Goal: Transaction & Acquisition: Subscribe to service/newsletter

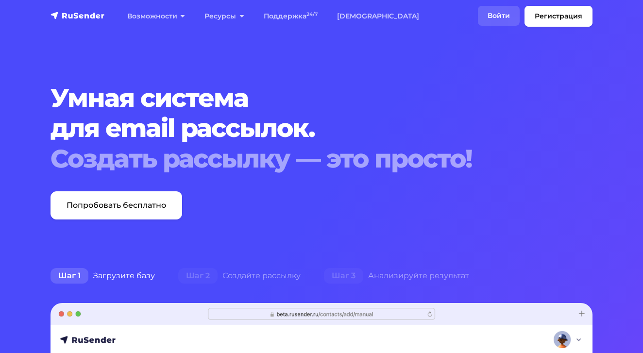
click at [502, 13] on link "Войти" at bounding box center [499, 16] width 42 height 20
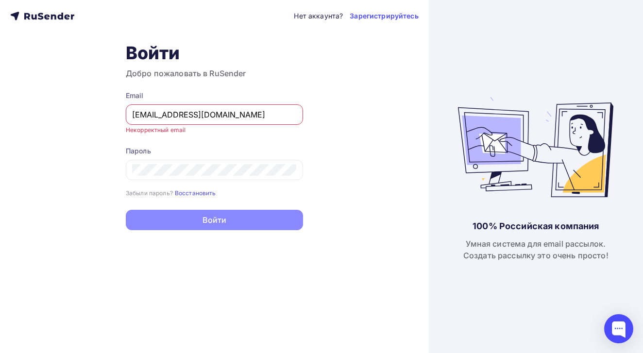
type input "[EMAIL_ADDRESS][DOMAIN_NAME]"
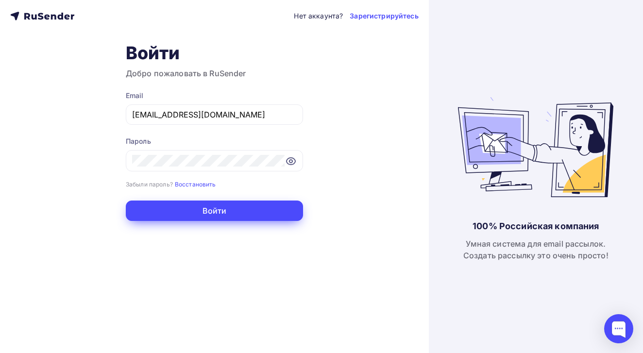
click at [200, 217] on button "Войти" at bounding box center [214, 211] width 177 height 20
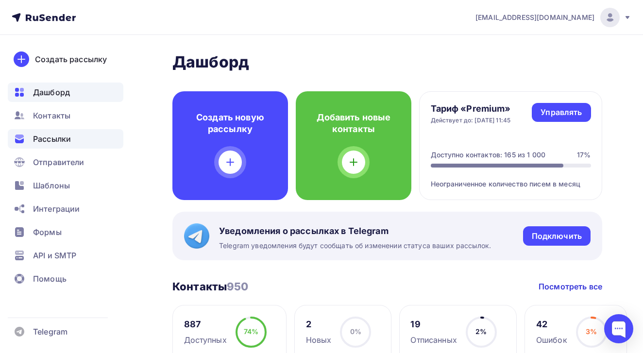
click at [55, 140] on span "Рассылки" at bounding box center [52, 139] width 38 height 12
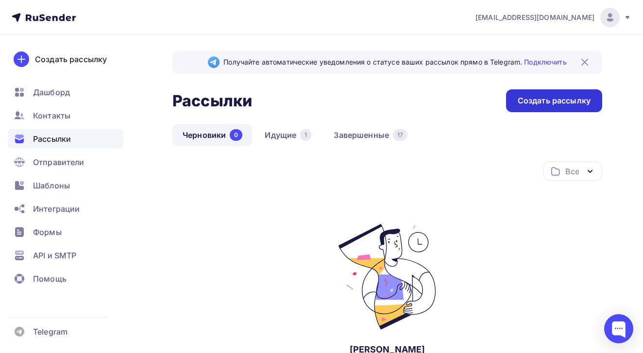
click at [568, 104] on div "Создать рассылку" at bounding box center [554, 100] width 73 height 11
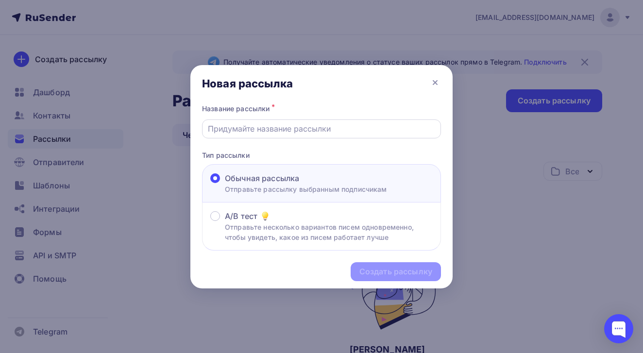
click at [366, 132] on input "text" at bounding box center [322, 129] width 228 height 12
type input "r"
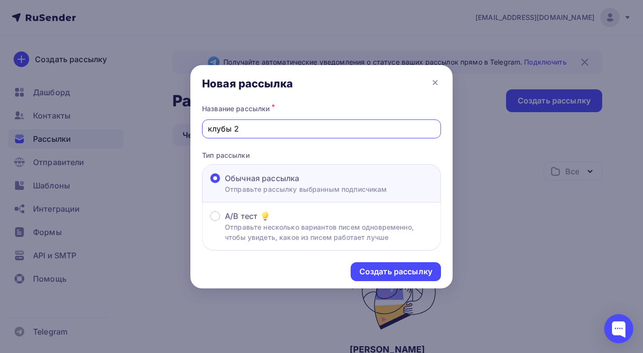
type input "клубы 2"
click at [395, 265] on div "Создать рассылку" at bounding box center [396, 271] width 90 height 19
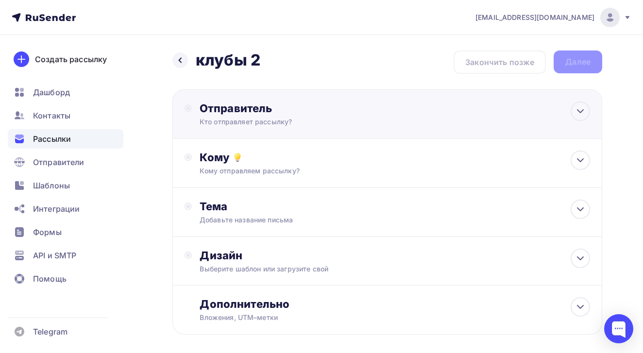
click at [386, 125] on div "Кто отправляет рассылку?" at bounding box center [294, 122] width 189 height 10
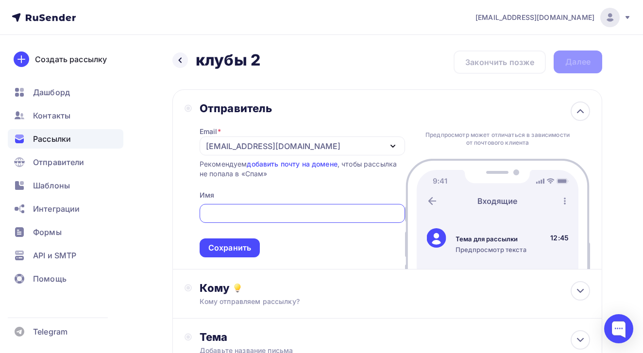
click at [342, 144] on div "[EMAIL_ADDRESS][DOMAIN_NAME]" at bounding box center [302, 145] width 205 height 19
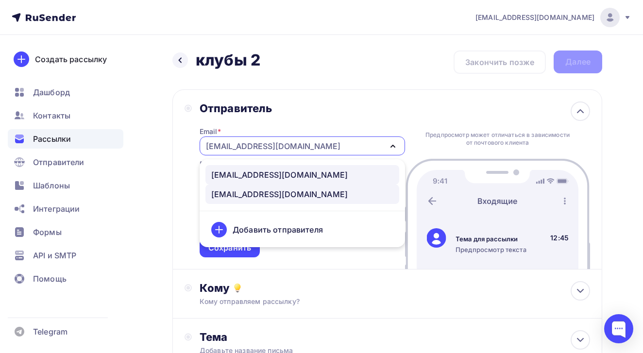
click at [328, 178] on div "[EMAIL_ADDRESS][DOMAIN_NAME]" at bounding box center [302, 175] width 182 height 12
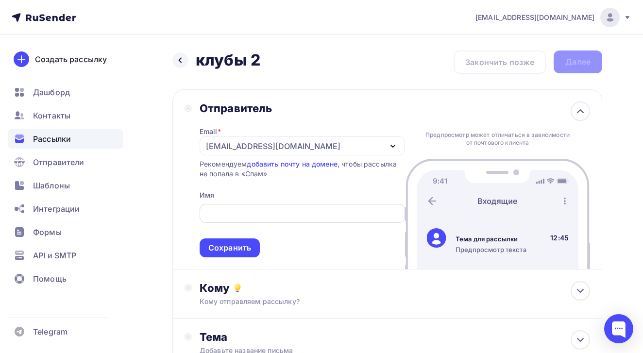
click at [312, 220] on input "text" at bounding box center [302, 214] width 194 height 12
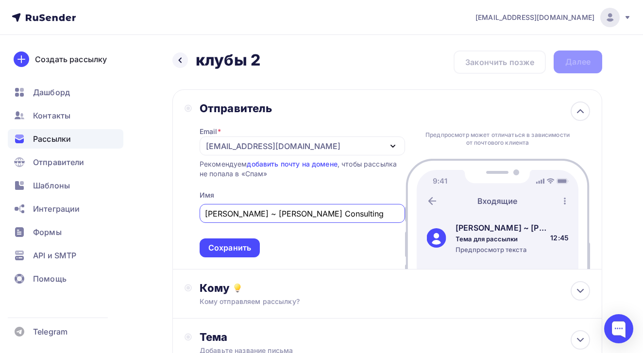
type input "[PERSON_NAME] ~ [PERSON_NAME] Consulting"
click at [323, 239] on span "[PERSON_NAME] ~ [PERSON_NAME] Consulting Сохранить" at bounding box center [302, 228] width 205 height 57
click at [240, 248] on div "Сохранить" at bounding box center [229, 247] width 43 height 11
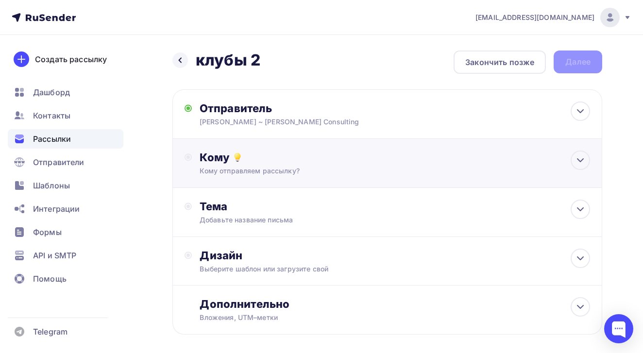
click at [279, 175] on div "Кому отправляем рассылку?" at bounding box center [375, 171] width 351 height 10
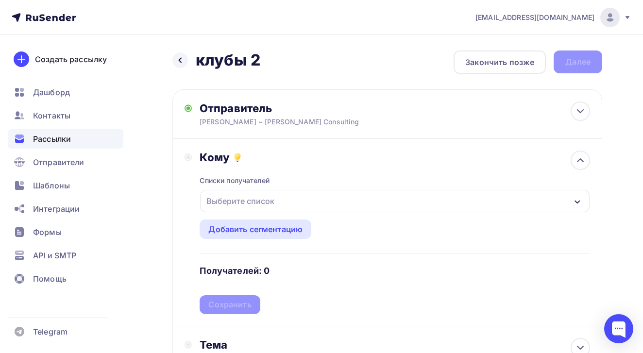
click at [279, 203] on div "Выберите список" at bounding box center [395, 201] width 390 height 22
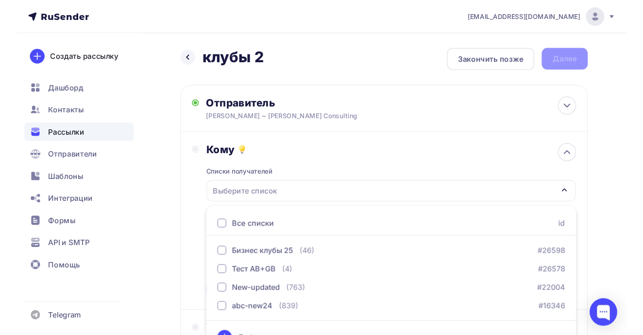
scroll to position [20, 0]
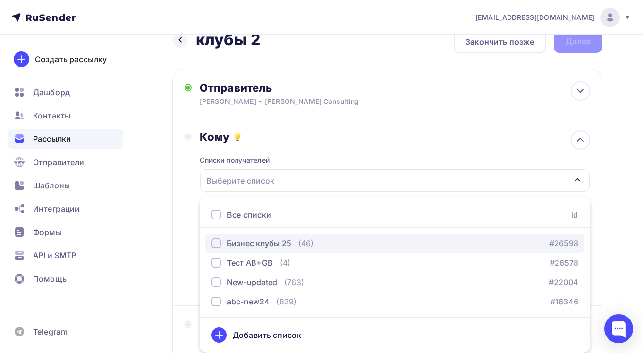
click at [277, 249] on div "Бизнес клубы 25" at bounding box center [259, 243] width 65 height 12
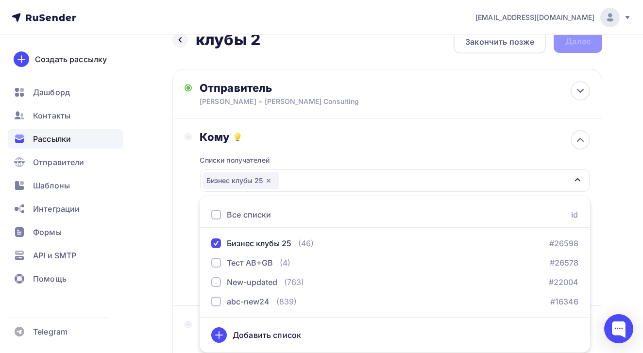
click at [173, 248] on div "Кому Списки получателей Бизнес клубы 25 Все списки id Бизнес клубы 25 (46) #265…" at bounding box center [387, 212] width 430 height 187
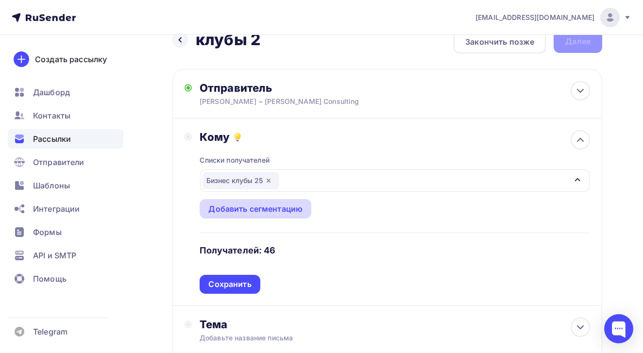
click at [278, 202] on div "Добавить сегментацию" at bounding box center [256, 208] width 112 height 19
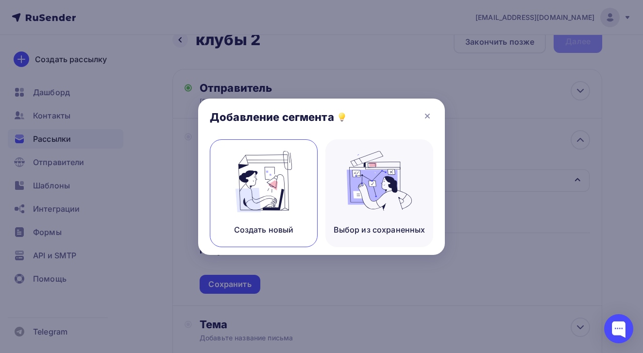
click at [289, 204] on img at bounding box center [263, 181] width 65 height 61
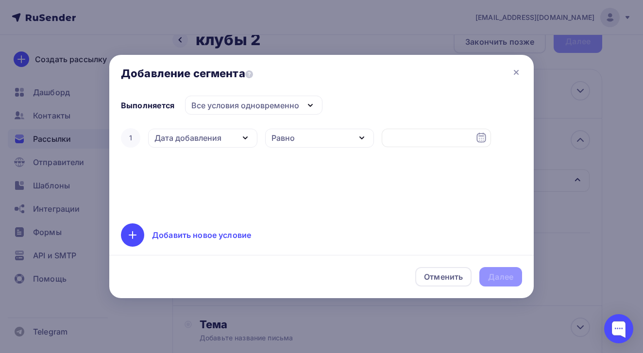
click at [248, 139] on icon "button" at bounding box center [245, 138] width 12 height 12
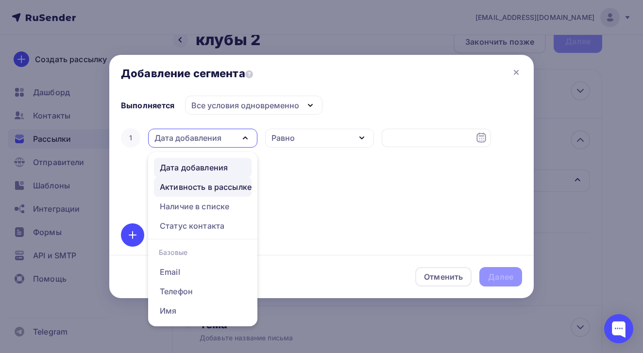
click at [243, 191] on div "Активность в рассылке" at bounding box center [206, 187] width 92 height 12
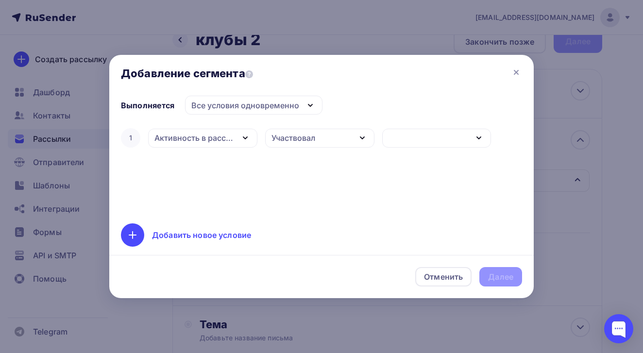
click at [337, 138] on div "Участвовал" at bounding box center [319, 138] width 109 height 19
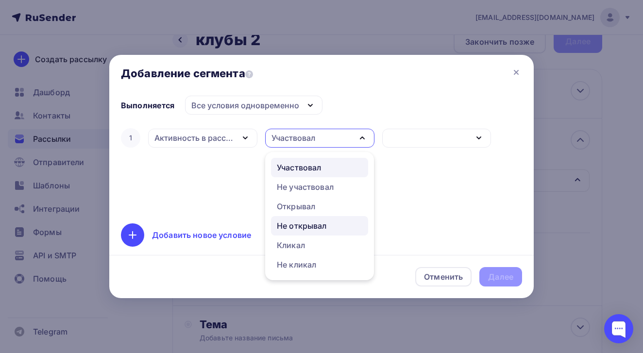
click at [327, 221] on div "Не открывал" at bounding box center [302, 226] width 50 height 12
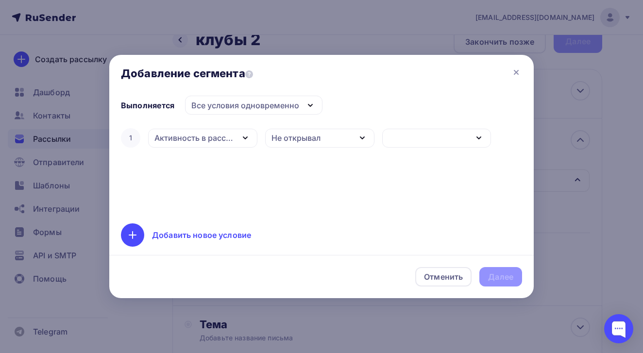
click at [422, 136] on div "button" at bounding box center [436, 138] width 109 height 19
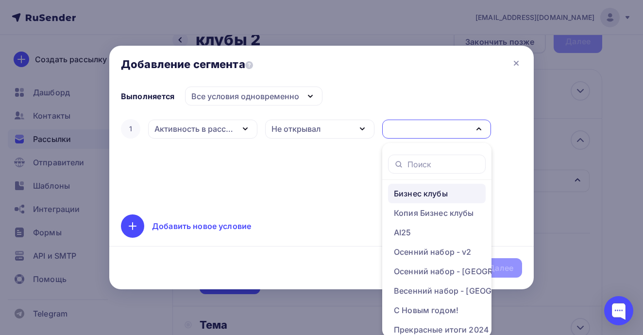
click at [419, 193] on div "Бизнес клубы" at bounding box center [421, 193] width 54 height 12
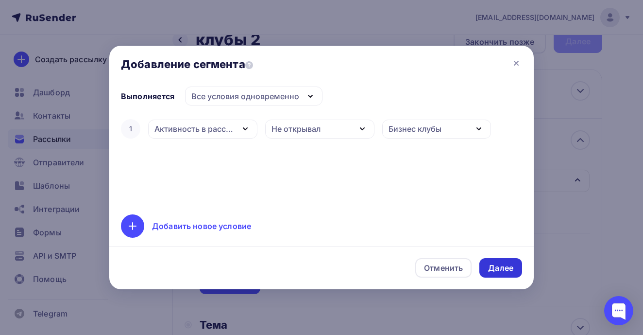
click at [503, 267] on div "Далее" at bounding box center [500, 267] width 25 height 11
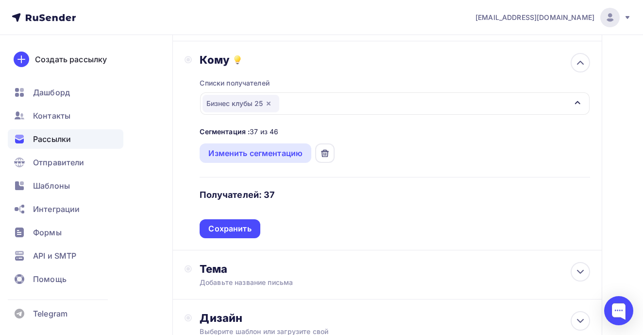
scroll to position [109, 0]
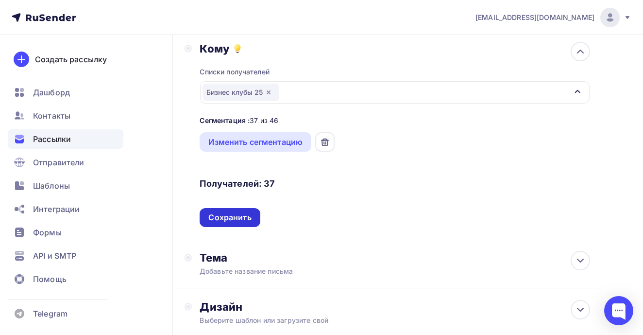
click at [249, 220] on div "Сохранить" at bounding box center [229, 217] width 43 height 11
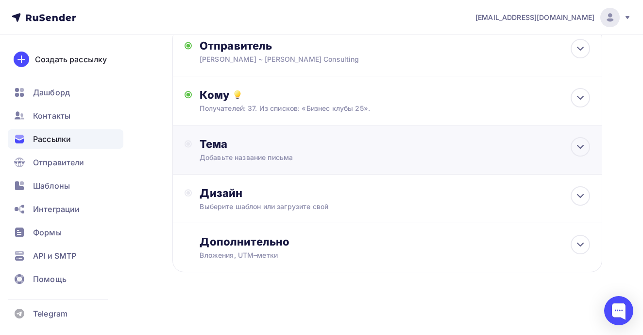
click at [286, 148] on div "Тема" at bounding box center [296, 144] width 192 height 14
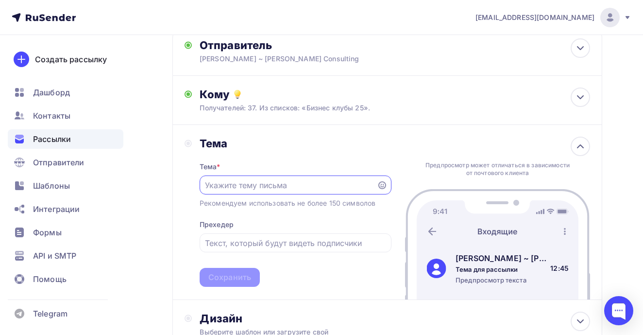
scroll to position [0, 0]
click at [387, 191] on div at bounding box center [296, 184] width 192 height 19
click at [387, 189] on div at bounding box center [296, 184] width 192 height 19
click at [383, 188] on icon at bounding box center [382, 185] width 8 height 8
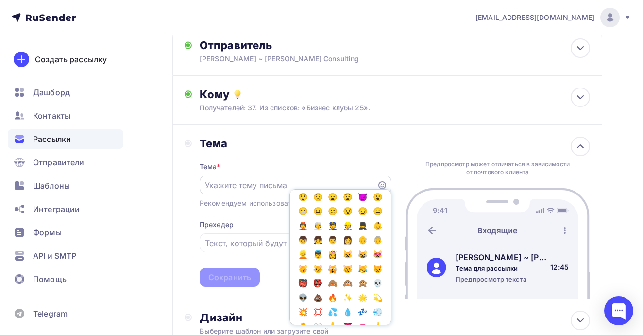
scroll to position [92, 0]
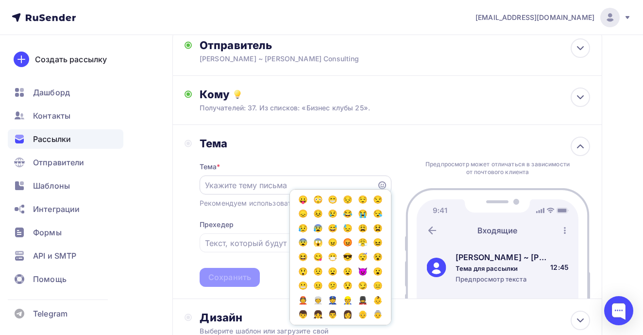
click at [238, 186] on input "text" at bounding box center [288, 185] width 166 height 12
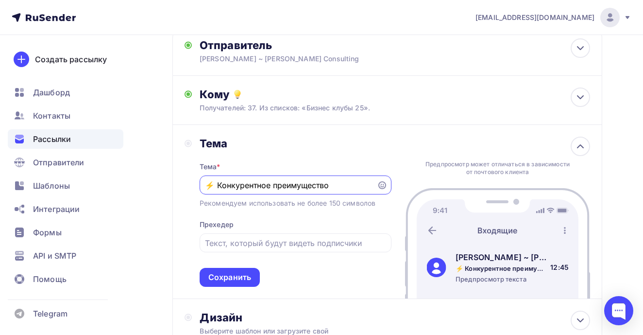
click at [234, 186] on input "⚡️ Конкурентное преимущество" at bounding box center [288, 185] width 166 height 12
drag, startPoint x: 234, startPoint y: 186, endPoint x: 321, endPoint y: 186, distance: 86.4
click at [321, 186] on input "⚡️ Конкурентное преимущество" at bounding box center [288, 185] width 166 height 12
paste input "ревращаем идеи в результат с помощью AI:"
type input "⚡️ Превращаем идеи в результат с помощью AI"
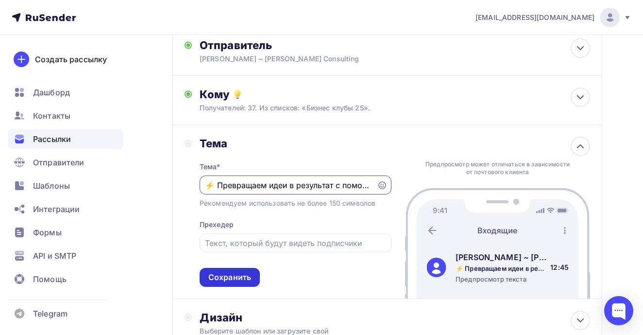
click at [254, 281] on div "Сохранить" at bounding box center [230, 277] width 60 height 19
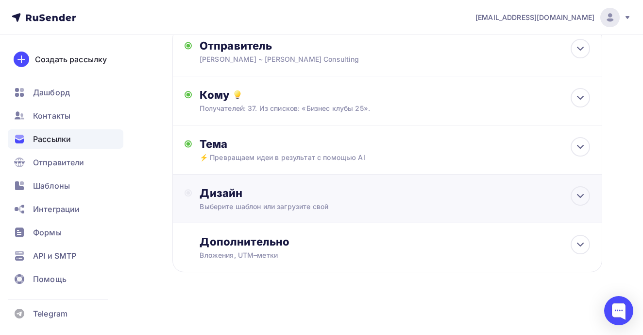
click at [271, 208] on div "Выберите шаблон или загрузите свой" at bounding box center [375, 207] width 351 height 10
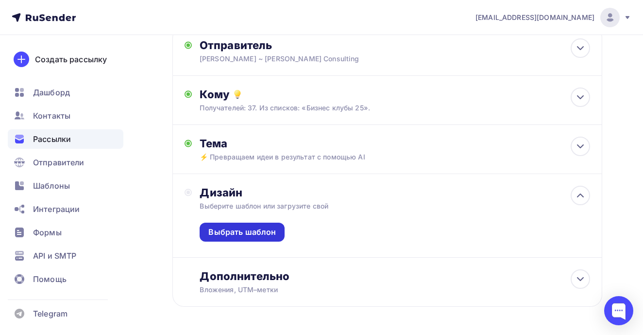
click at [264, 231] on div "Выбрать шаблон" at bounding box center [242, 231] width 68 height 11
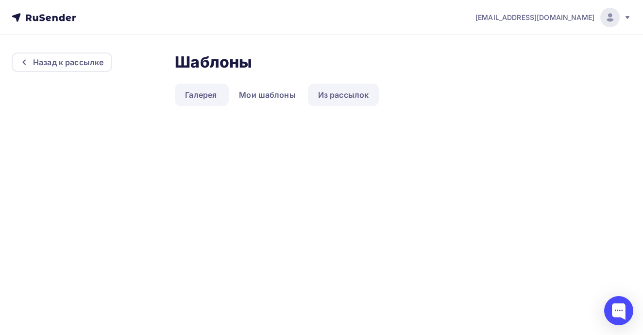
click at [318, 98] on link "Из рассылок" at bounding box center [343, 95] width 71 height 22
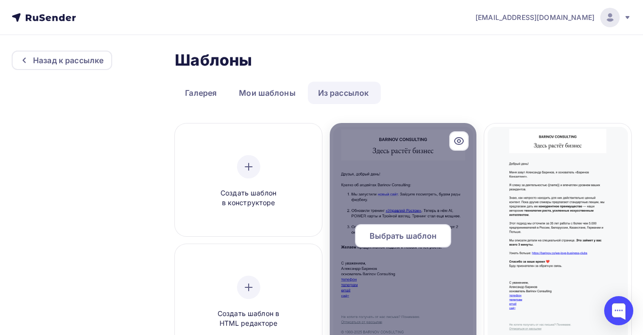
scroll to position [2, 0]
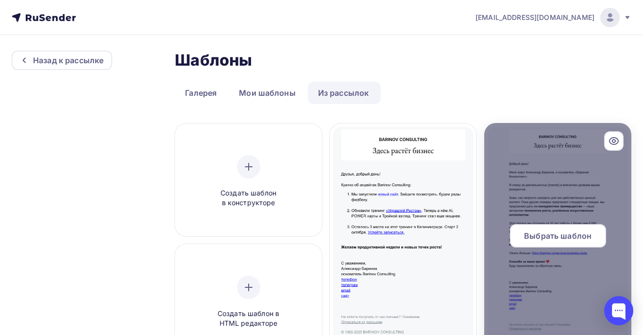
click at [504, 202] on div at bounding box center [557, 239] width 147 height 233
click at [540, 228] on div "Выбрать шаблон" at bounding box center [558, 235] width 96 height 23
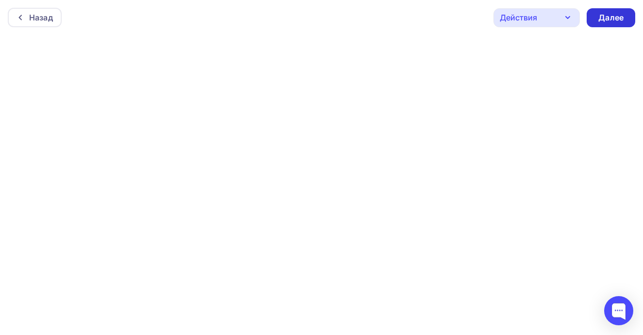
click at [609, 18] on div "Далее" at bounding box center [610, 17] width 25 height 11
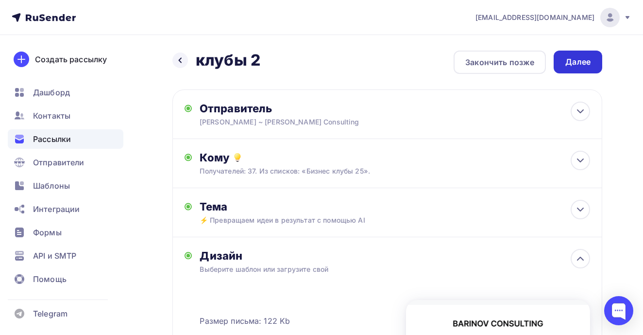
click at [593, 57] on div "Далее" at bounding box center [578, 62] width 49 height 23
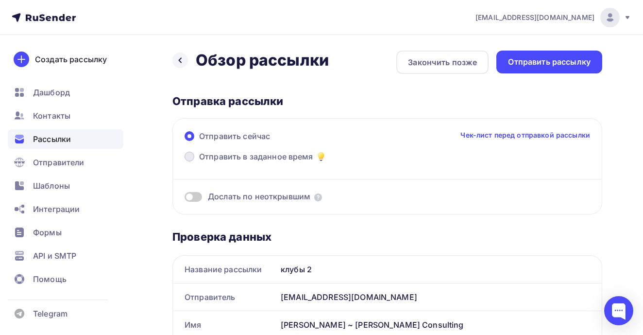
click at [278, 154] on span "Отправить в заданное время" at bounding box center [256, 157] width 114 height 12
click at [199, 162] on input "Отправить в заданное время" at bounding box center [199, 162] width 0 height 0
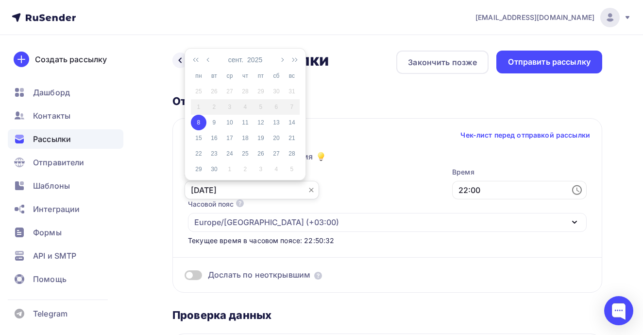
click at [200, 190] on input "[DATE]" at bounding box center [252, 190] width 135 height 18
click at [339, 205] on div "Часовой пояс По умолчанию используется часовой пояс из настроек вашего акаунта …" at bounding box center [387, 215] width 399 height 33
type input "[DATE]"
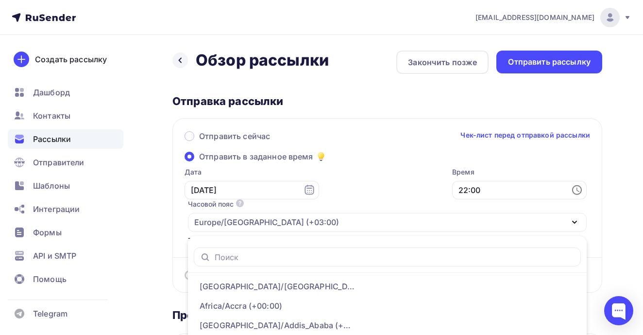
scroll to position [95, 0]
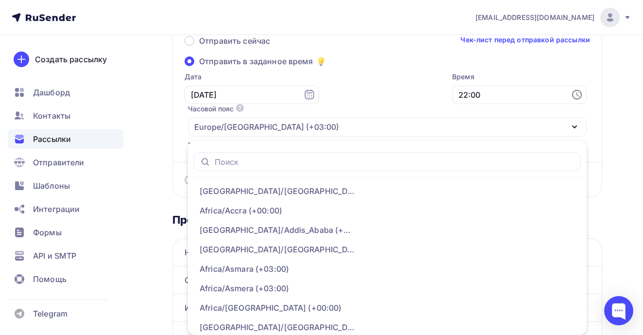
click at [437, 121] on div "Europe/[GEOGRAPHIC_DATA] (+03:00)" at bounding box center [387, 127] width 399 height 19
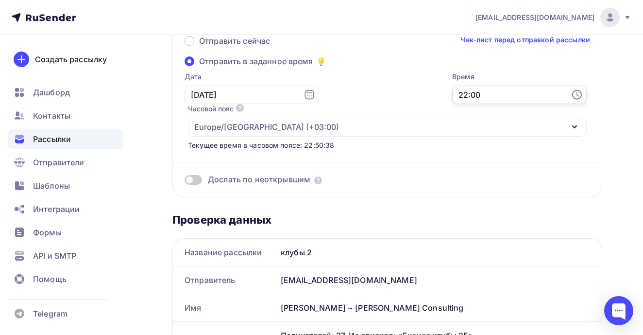
click at [483, 96] on input "22:00" at bounding box center [519, 94] width 135 height 18
drag, startPoint x: 476, startPoint y: 96, endPoint x: 459, endPoint y: 96, distance: 17.0
click at [459, 96] on input "22:00" at bounding box center [519, 94] width 135 height 18
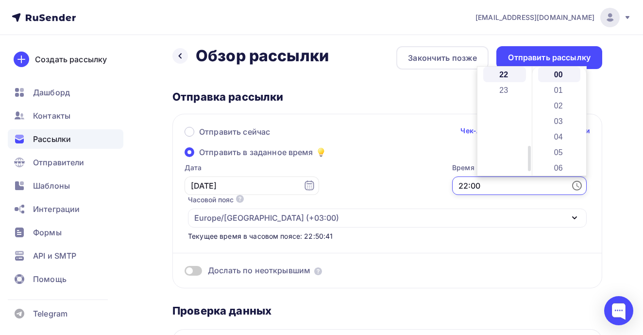
scroll to position [5, 0]
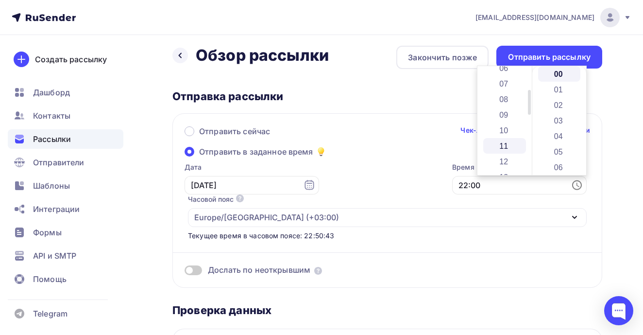
click at [516, 150] on li "11" at bounding box center [504, 146] width 43 height 16
click at [560, 166] on li "11" at bounding box center [559, 165] width 43 height 16
type input "11:11"
click at [538, 196] on div "Часовой пояс По умолчанию используется часовой пояс из настроек вашего акаунта …" at bounding box center [387, 210] width 399 height 33
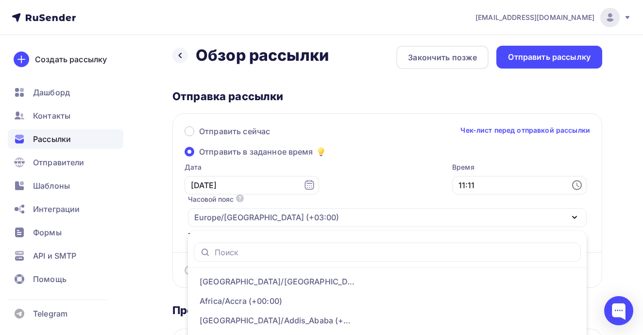
scroll to position [95, 0]
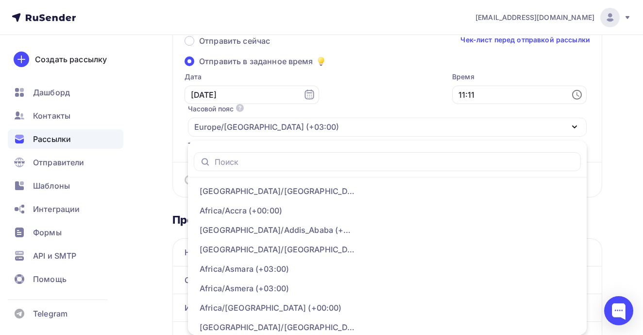
click at [601, 186] on div "Отправить сейчас Чек-лист перед отправкой рассылки Отправить в заданное время Д…" at bounding box center [387, 110] width 430 height 174
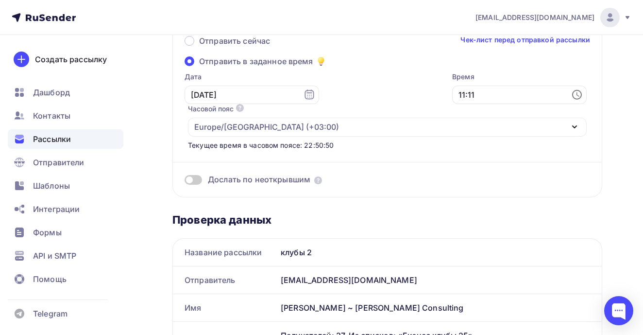
click at [186, 179] on span at bounding box center [193, 180] width 17 height 10
click at [185, 181] on input "checkbox" at bounding box center [185, 181] width 0 height 0
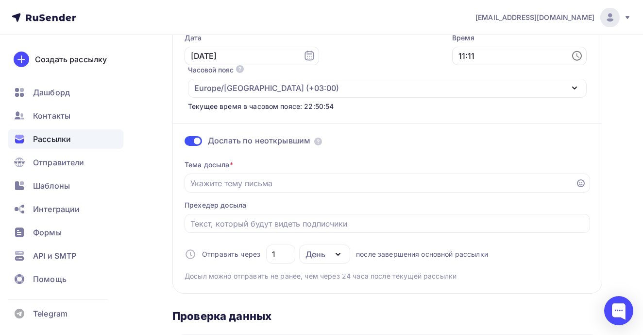
scroll to position [145, 0]
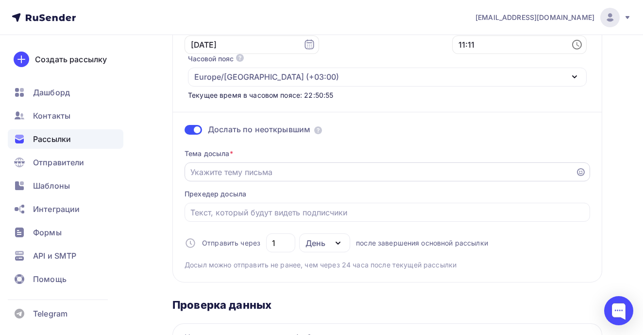
click at [314, 177] on input "Отправить в заданное время" at bounding box center [380, 172] width 380 height 12
paste input "35 лет опыта × Нейросети = ?"
click at [269, 169] on input "35 лет опыта × Нейросети = ?" at bounding box center [380, 172] width 380 height 12
click at [285, 170] on input "35 лет опыта × AI = ?" at bounding box center [380, 172] width 380 height 12
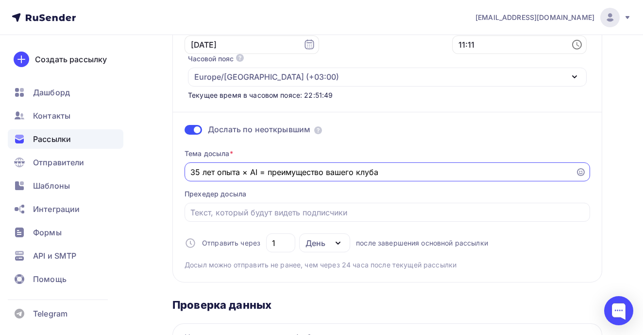
type input "35 лет опыта × AI = преимущество вашего клуба"
click at [262, 192] on div "Тема досыла * 35 лет опыта × AI = преимущество вашего клуба [PERSON_NAME] досыл…" at bounding box center [388, 205] width 406 height 129
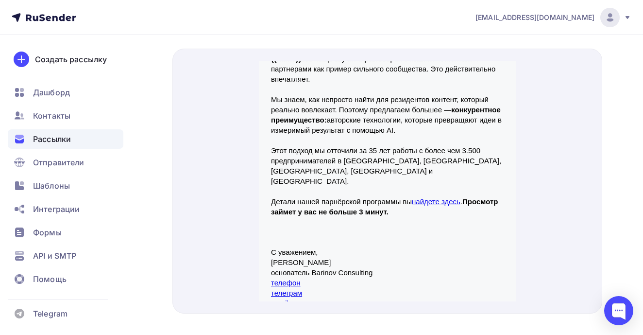
scroll to position [120, 0]
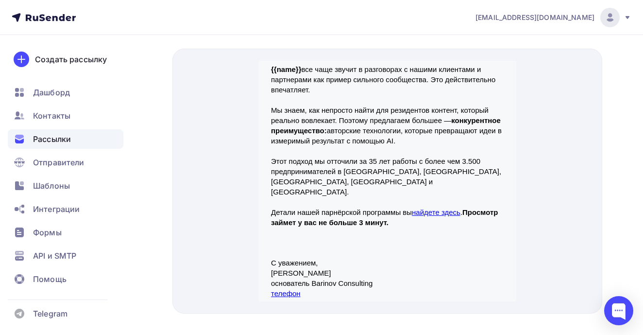
click at [436, 199] on link "найдете здесь" at bounding box center [435, 200] width 49 height 8
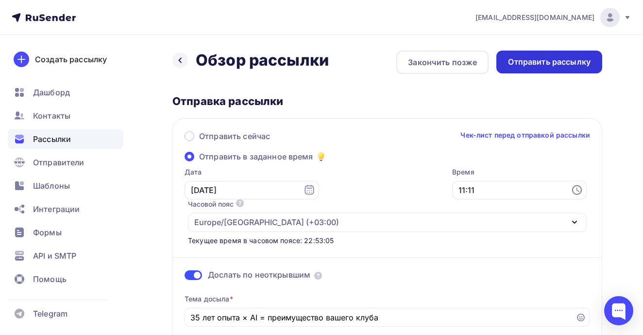
scroll to position [0, 0]
click at [512, 137] on link "Чек-лист перед отправкой рассылки" at bounding box center [525, 135] width 130 height 10
click at [554, 73] on div "Назад Обзор рассылки Обзор рассылки Закончить позже Отправить рассылку" at bounding box center [387, 62] width 430 height 23
click at [557, 66] on div "Отправить рассылку" at bounding box center [549, 61] width 83 height 11
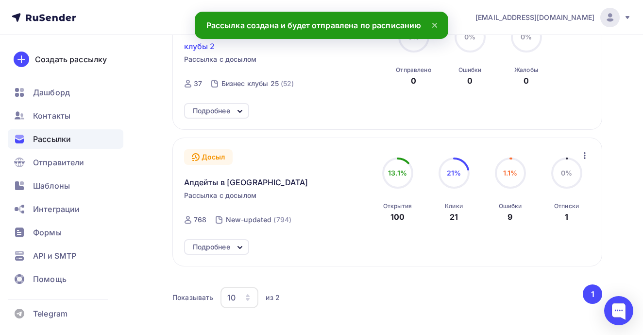
scroll to position [195, 0]
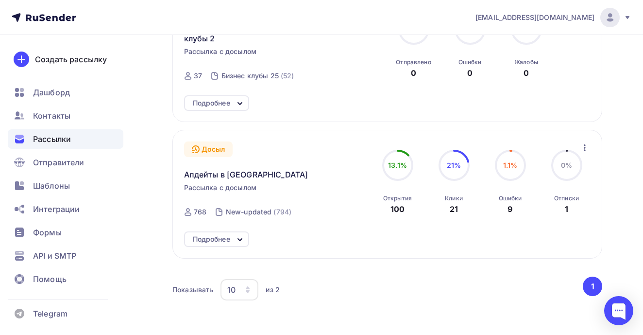
click at [215, 181] on div "Запущена Сегодня, 12:02 Досыл Апдейты в [GEOGRAPHIC_DATA] Рассылка с досылом От…" at bounding box center [277, 182] width 186 height 82
click at [215, 179] on span "Апдейты в [GEOGRAPHIC_DATA]" at bounding box center [246, 175] width 124 height 12
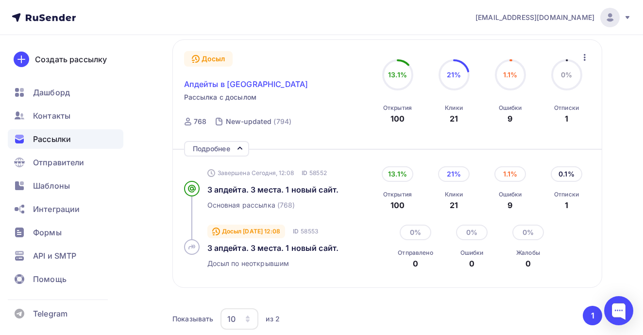
scroll to position [289, 0]
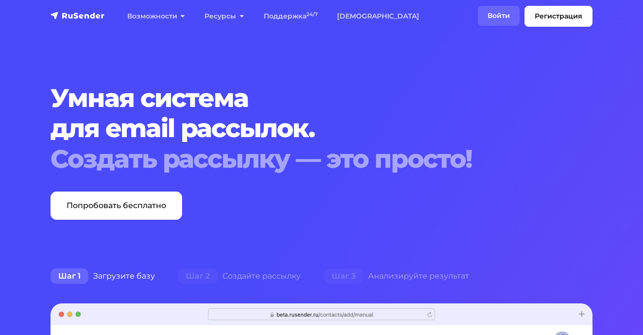
click at [510, 17] on link "Войти" at bounding box center [499, 16] width 42 height 20
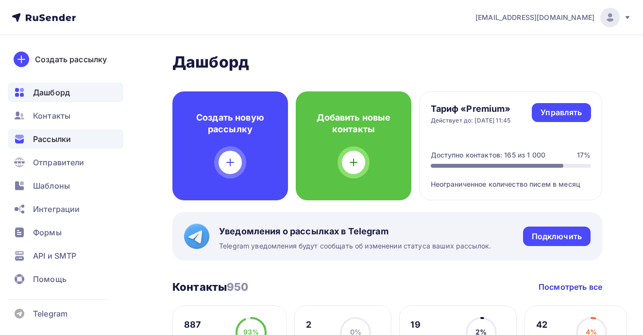
click at [76, 134] on div "Рассылки" at bounding box center [66, 138] width 116 height 19
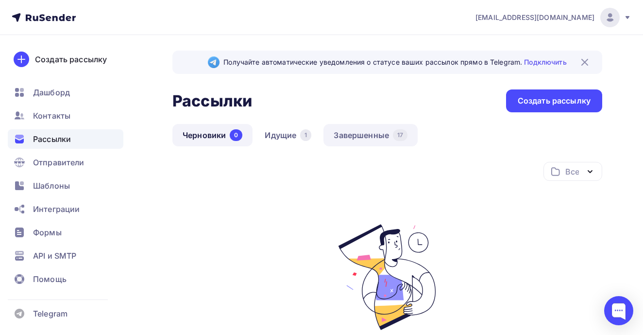
click at [355, 141] on link "Завершенные 17" at bounding box center [370, 135] width 94 height 22
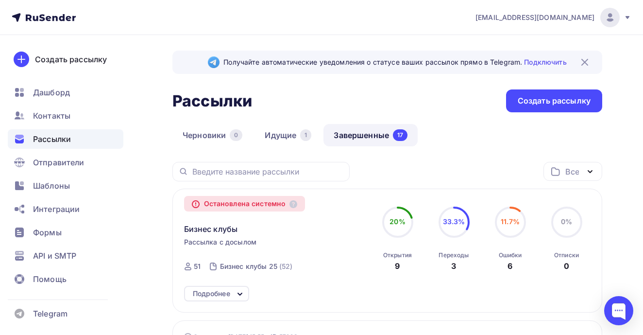
click at [74, 140] on div "Рассылки" at bounding box center [66, 138] width 116 height 19
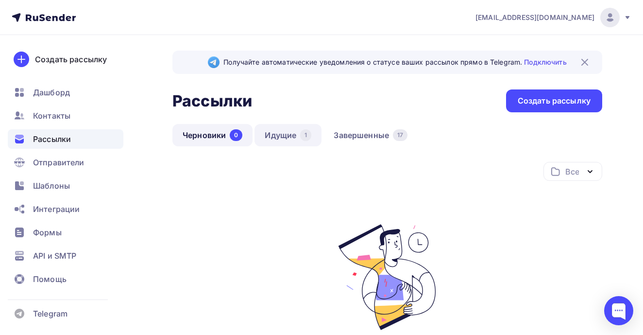
click at [305, 144] on link "Идущие 1" at bounding box center [287, 135] width 67 height 22
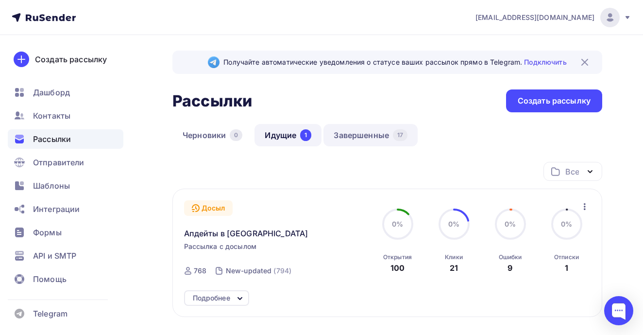
click at [351, 142] on link "Завершенные 17" at bounding box center [370, 135] width 94 height 22
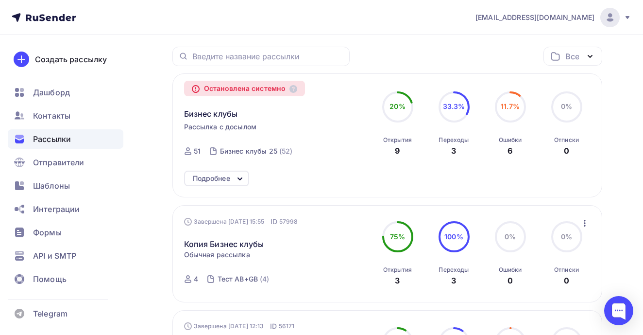
scroll to position [116, 0]
click at [210, 117] on span "Бизнес клубы" at bounding box center [211, 113] width 54 height 12
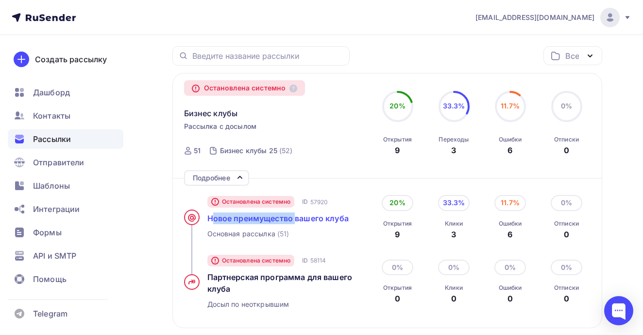
drag, startPoint x: 206, startPoint y: 220, endPoint x: 294, endPoint y: 223, distance: 88.0
click at [294, 223] on div "Остановлена системно ID 57920 Новое преимущество вашего клуба Основная рассылка…" at bounding box center [275, 217] width 182 height 58
click at [294, 223] on span "Новое преимущество вашего клуба" at bounding box center [277, 218] width 141 height 10
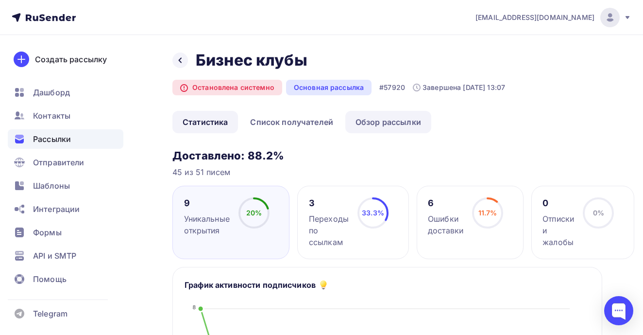
click at [384, 126] on link "Обзор рассылки" at bounding box center [388, 122] width 86 height 22
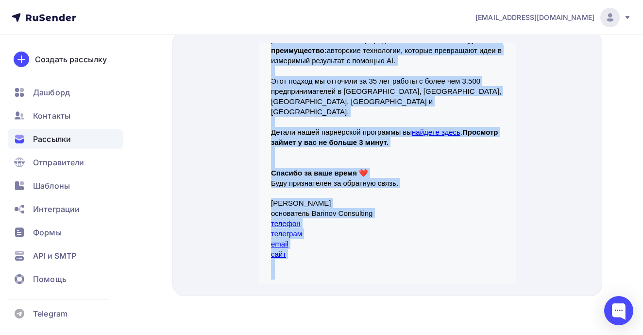
scroll to position [194, 0]
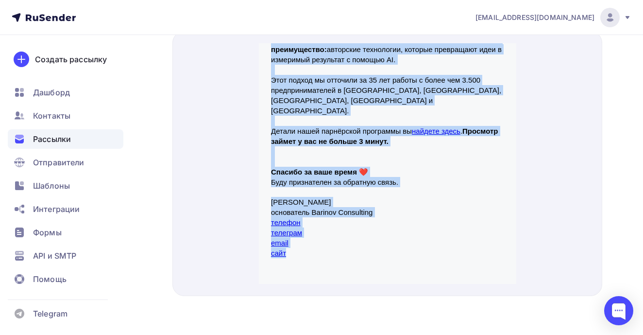
drag, startPoint x: 271, startPoint y: 74, endPoint x: 398, endPoint y: 234, distance: 203.9
click at [398, 234] on div "Добрый день! Меня зовут Александр Баринов, я основатель «Баринов Консалтинг». {…" at bounding box center [387, 92] width 243 height 510
copy div "Добрый день! Меня зовут Александр Баринов, я основатель «Баринов Консалтинг». {…"
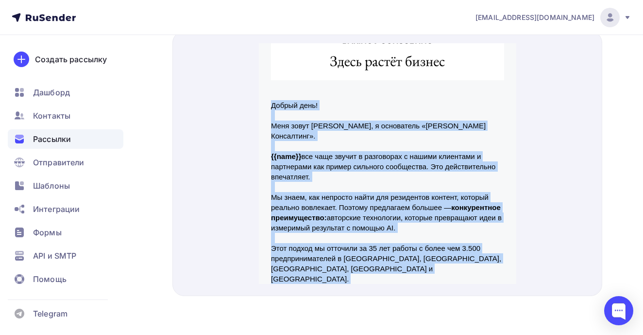
scroll to position [3, 0]
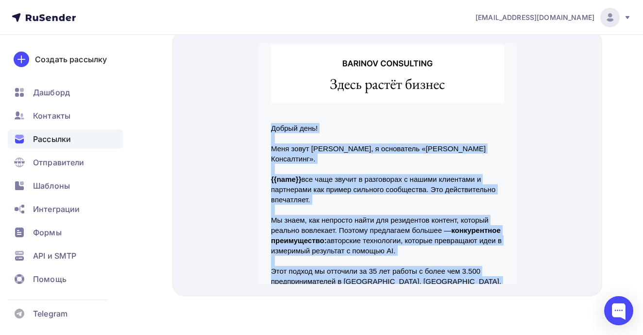
click at [388, 148] on p "Меня зовут [PERSON_NAME], я основатель «Баринов Консалтинг»." at bounding box center [387, 142] width 233 height 20
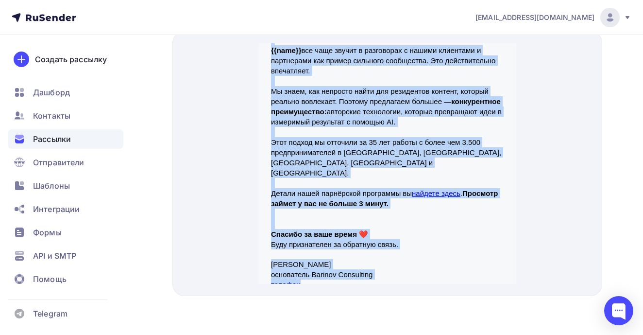
scroll to position [140, 0]
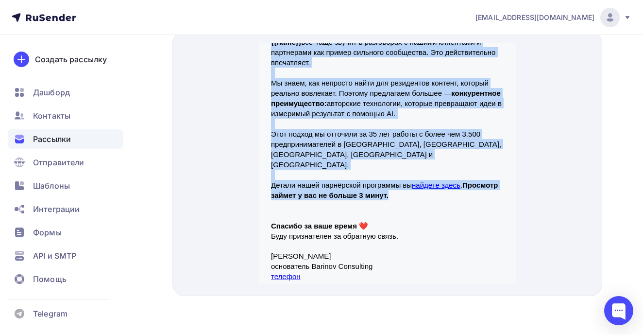
drag, startPoint x: 271, startPoint y: 118, endPoint x: 407, endPoint y: 177, distance: 149.4
click at [407, 177] on div "Добрый день! Меня зовут Александр Баринов, я основатель «Баринов Консалтинг». {…" at bounding box center [387, 96] width 233 height 265
copy div "Добрый день! Меня зовут Александр Баринов, я основатель «Баринов Консалтинг». {…"
click at [336, 102] on p "Мы знаем, как непросто найти для резидентов контент, который реально вовлекает.…" at bounding box center [387, 86] width 233 height 41
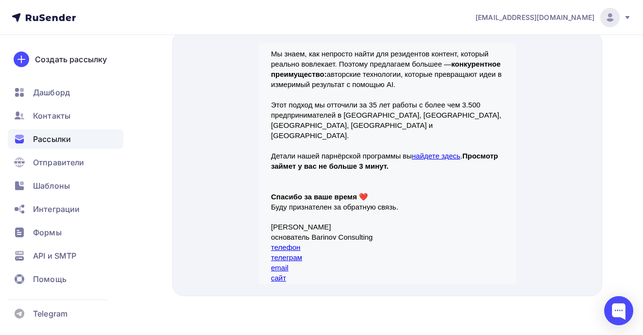
scroll to position [171, 0]
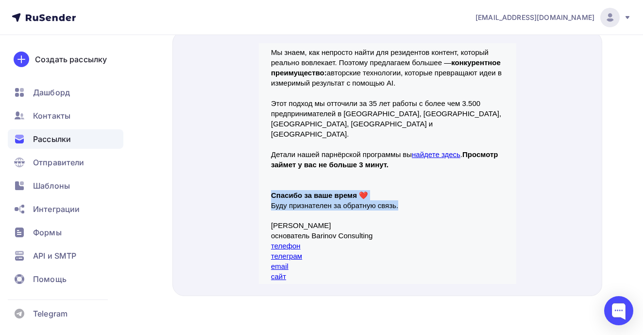
drag, startPoint x: 398, startPoint y: 185, endPoint x: 268, endPoint y: 170, distance: 131.5
click at [268, 170] on td "Добрый день! Меня зовут Александр Баринов, я основатель «Баринов Консалтинг». {…" at bounding box center [387, 66] width 243 height 275
copy div "Спасибо за ваше время ❤️ Буду признателен за обратную связь."
